Goal: Information Seeking & Learning: Find specific fact

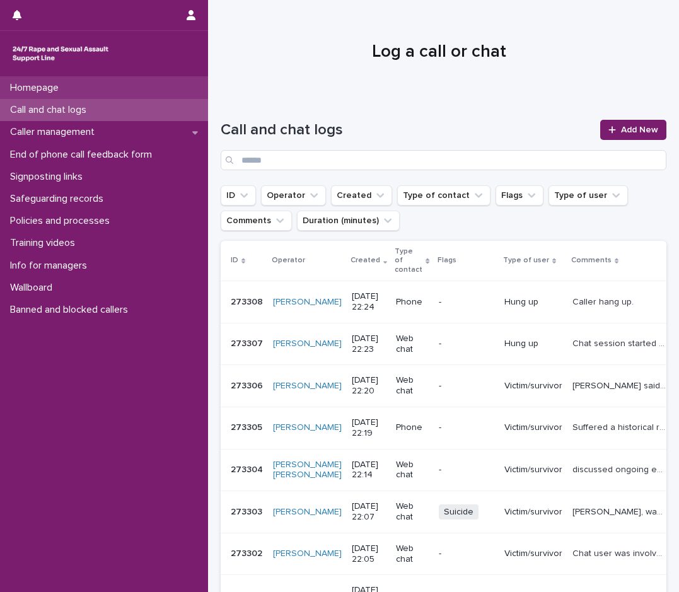
click at [124, 91] on div "Homepage" at bounding box center [104, 88] width 208 height 22
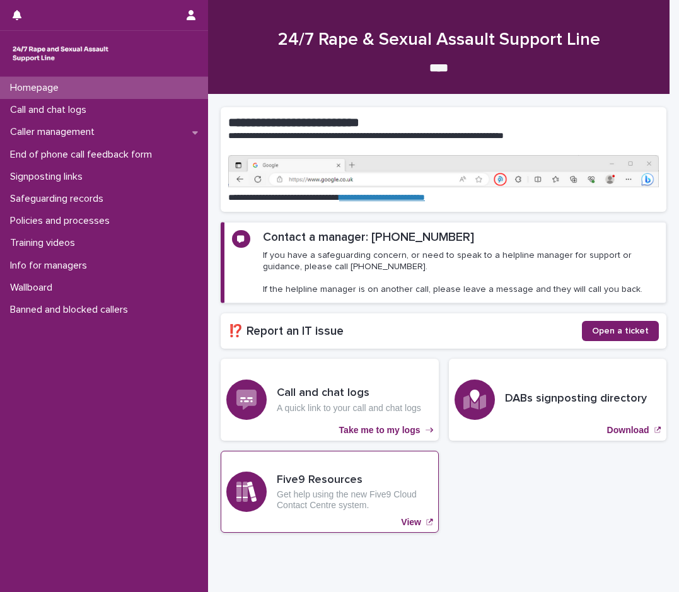
click at [297, 489] on p "Get help using the new Five9 Cloud Contact Centre system." at bounding box center [355, 499] width 156 height 21
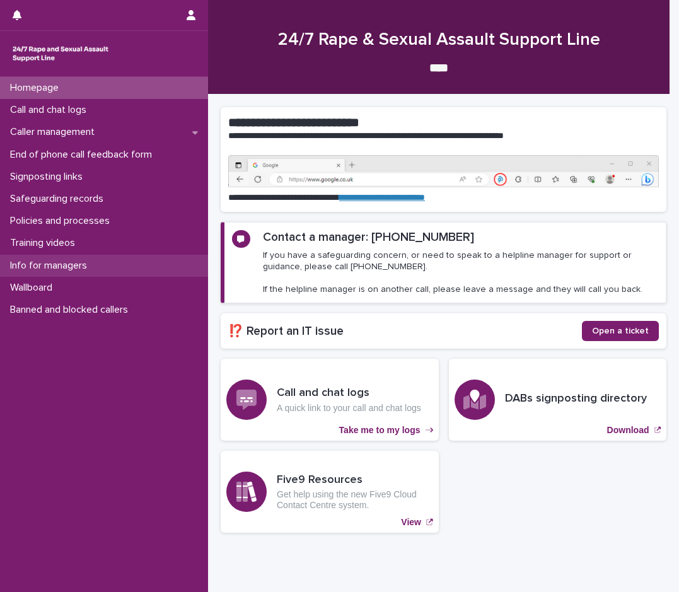
click at [51, 258] on div "Info for managers" at bounding box center [104, 266] width 208 height 22
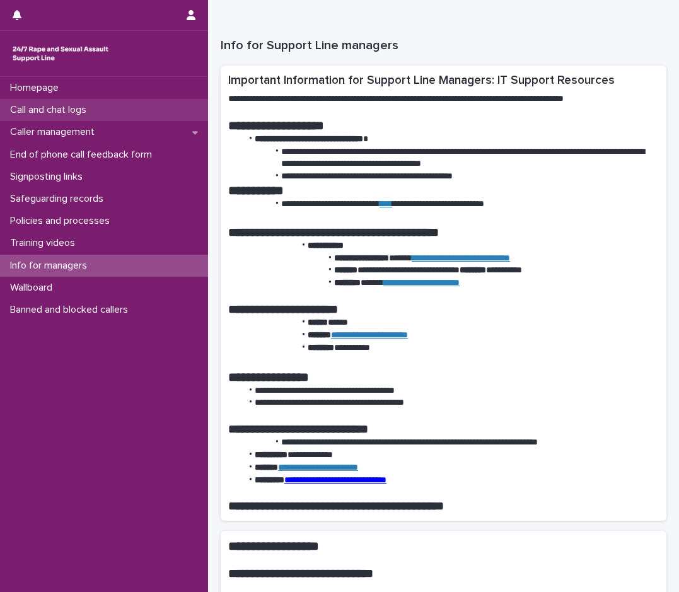
click at [74, 107] on p "Call and chat logs" at bounding box center [50, 110] width 91 height 12
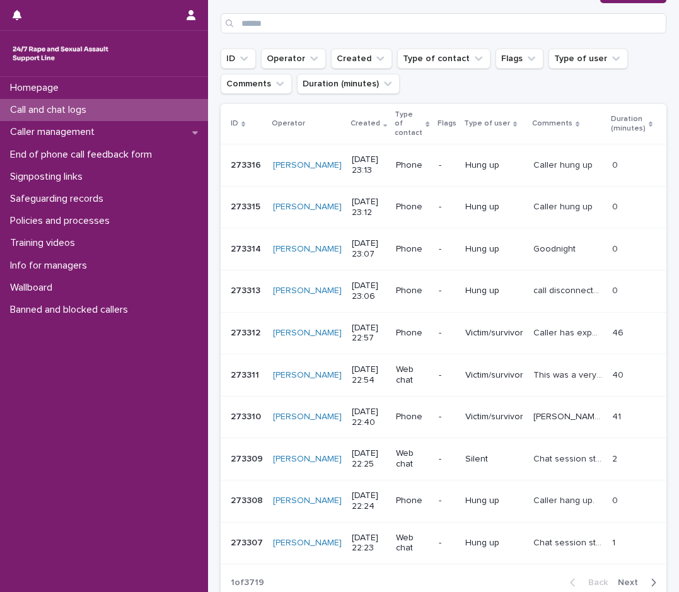
scroll to position [11, 0]
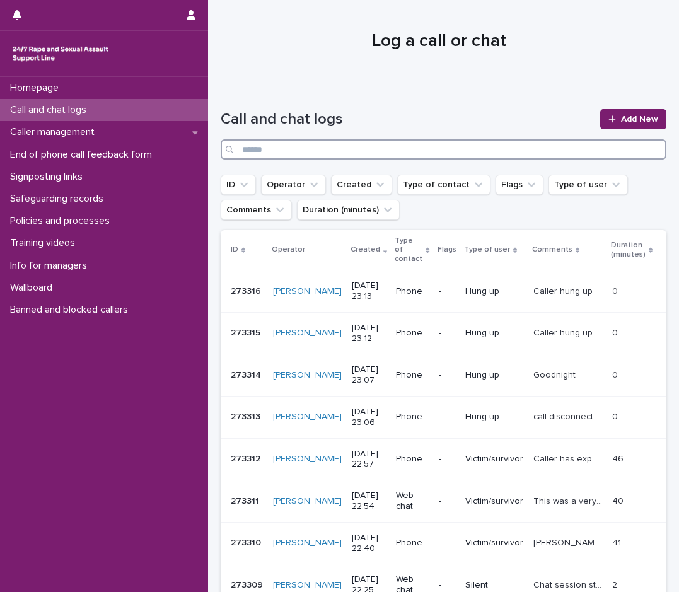
click at [309, 152] on input "Search" at bounding box center [444, 149] width 446 height 20
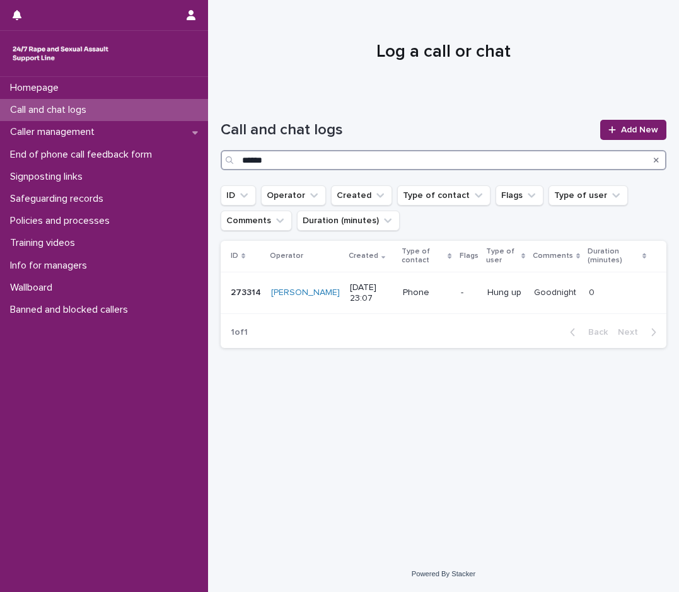
type input "******"
click at [559, 284] on div "Goodnight Goodnight" at bounding box center [556, 293] width 45 height 21
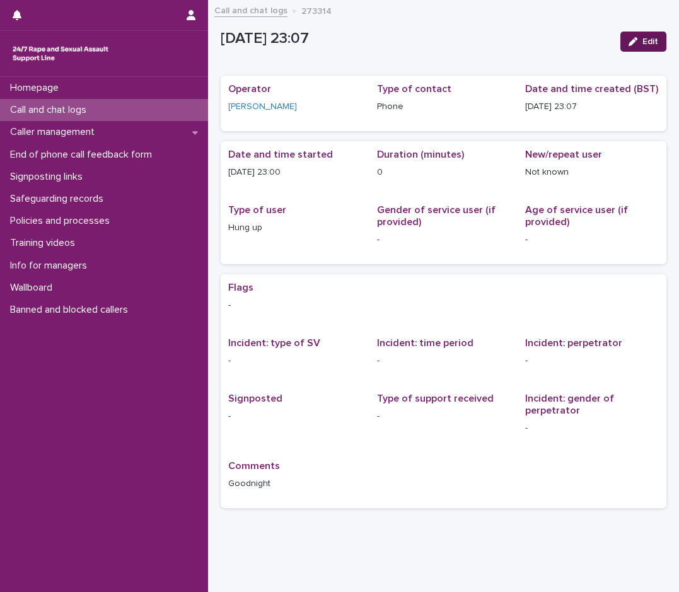
click at [643, 39] on span "Edit" at bounding box center [651, 41] width 16 height 9
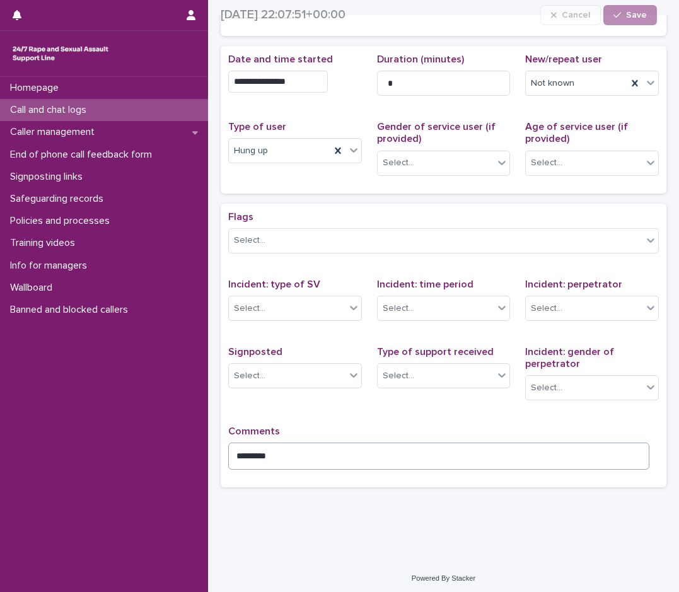
scroll to position [134, 0]
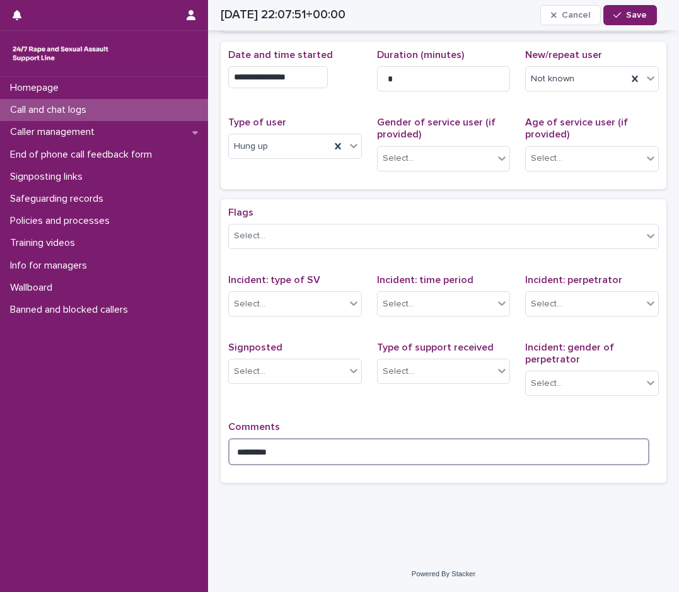
click at [317, 450] on textarea "*********" at bounding box center [438, 451] width 421 height 27
type textarea "*"
type textarea "*******"
click at [636, 14] on span "Save" at bounding box center [636, 15] width 21 height 9
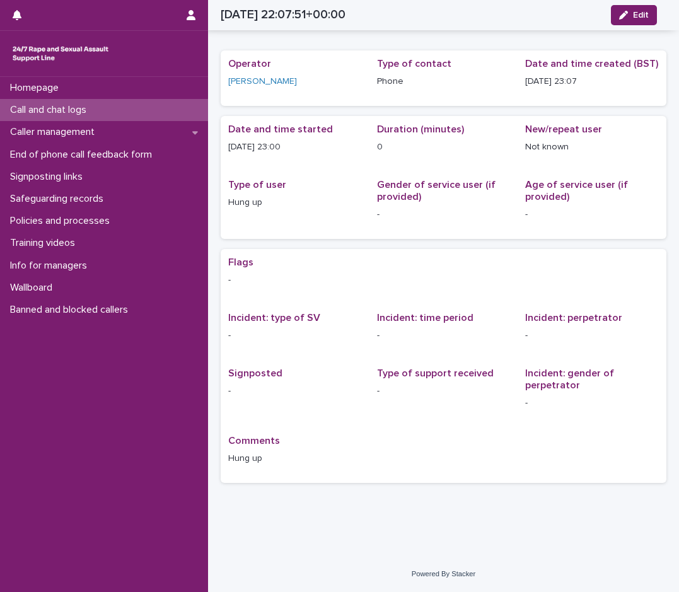
scroll to position [25, 0]
click at [103, 108] on div "Call and chat logs" at bounding box center [104, 110] width 208 height 22
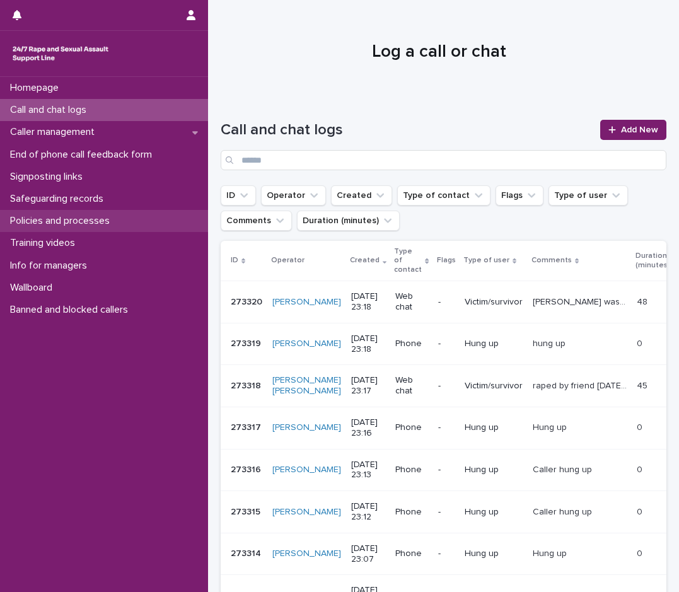
click at [44, 222] on p "Policies and processes" at bounding box center [62, 221] width 115 height 12
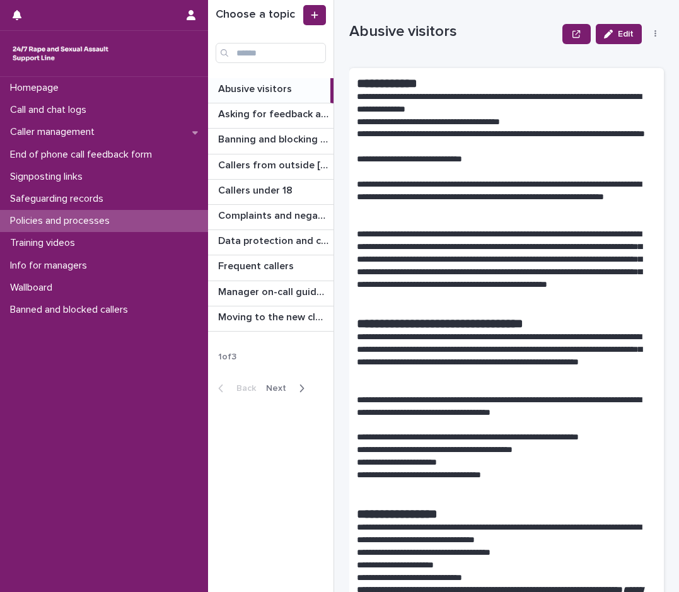
click at [300, 390] on icon "button" at bounding box center [302, 388] width 4 height 8
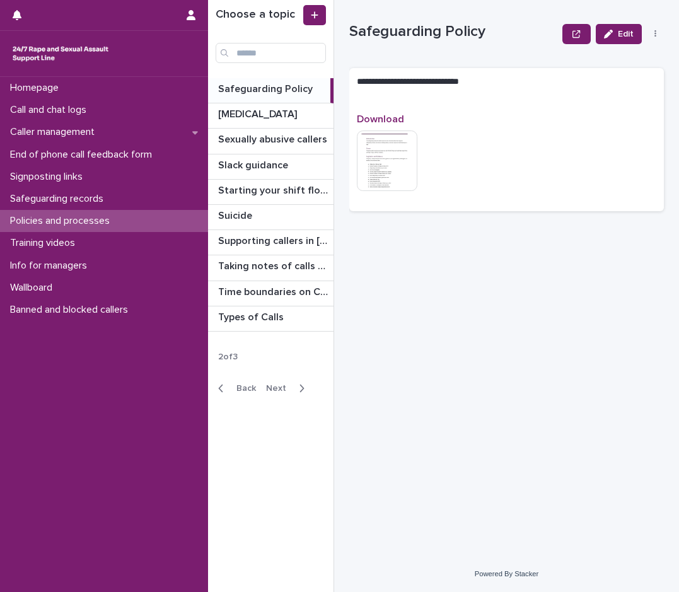
click at [300, 390] on icon "button" at bounding box center [302, 388] width 4 height 8
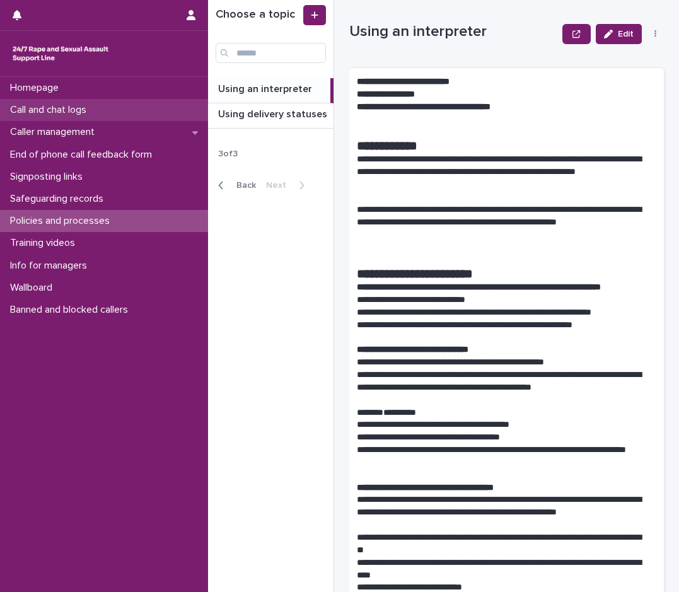
click at [88, 115] on p "Call and chat logs" at bounding box center [50, 110] width 91 height 12
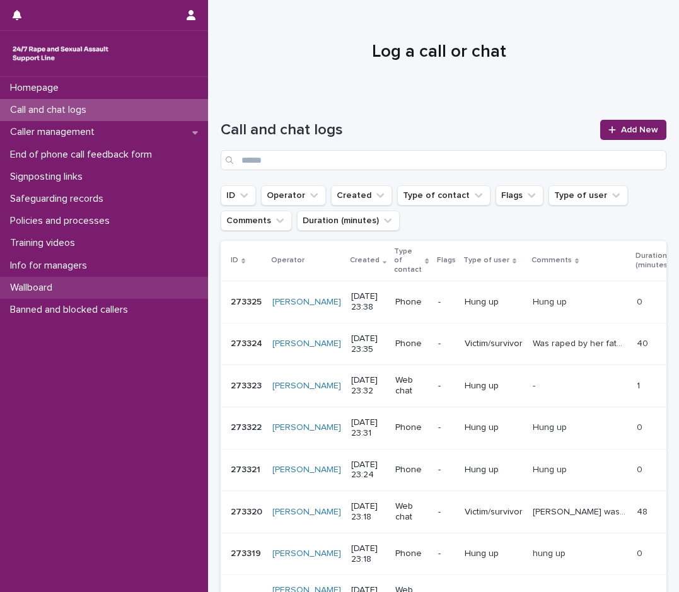
click at [76, 289] on div "Wallboard" at bounding box center [104, 288] width 208 height 22
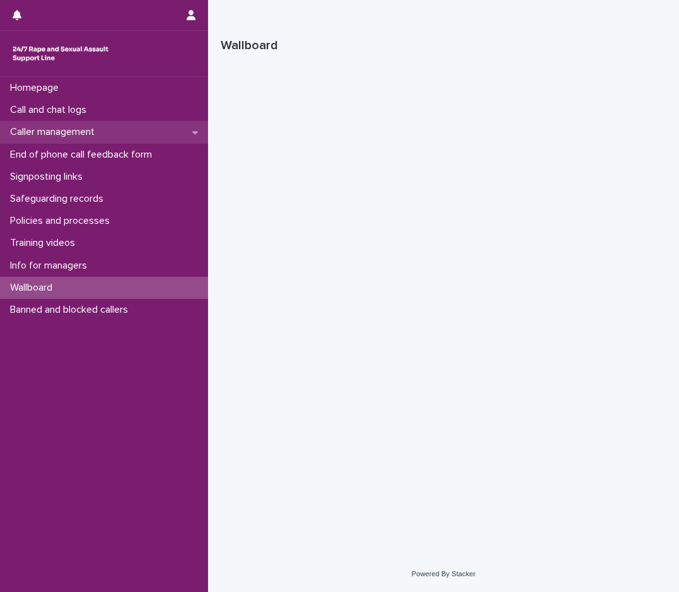
click at [120, 132] on div "Caller management" at bounding box center [104, 132] width 208 height 22
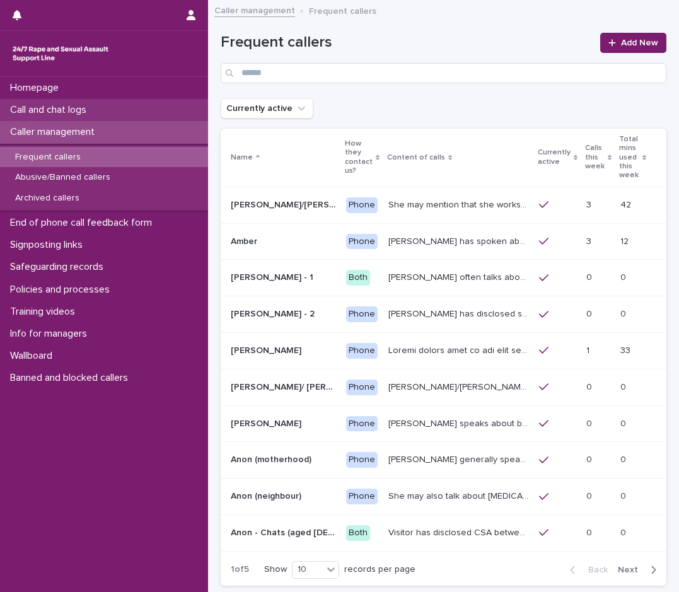
click at [54, 108] on p "Call and chat logs" at bounding box center [50, 110] width 91 height 12
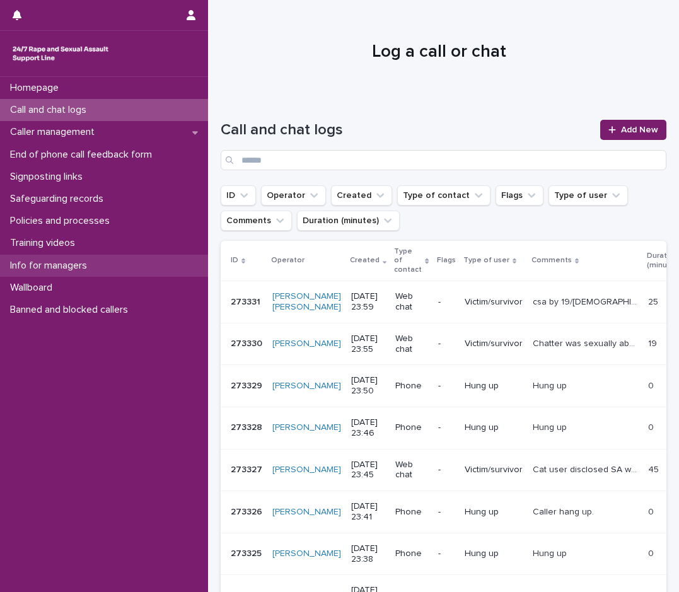
click at [88, 265] on p "Info for managers" at bounding box center [51, 266] width 92 height 12
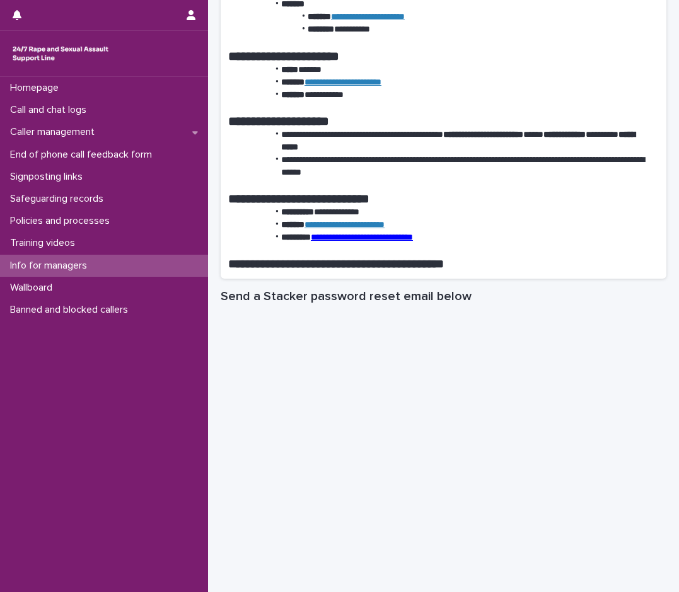
scroll to position [1766, 0]
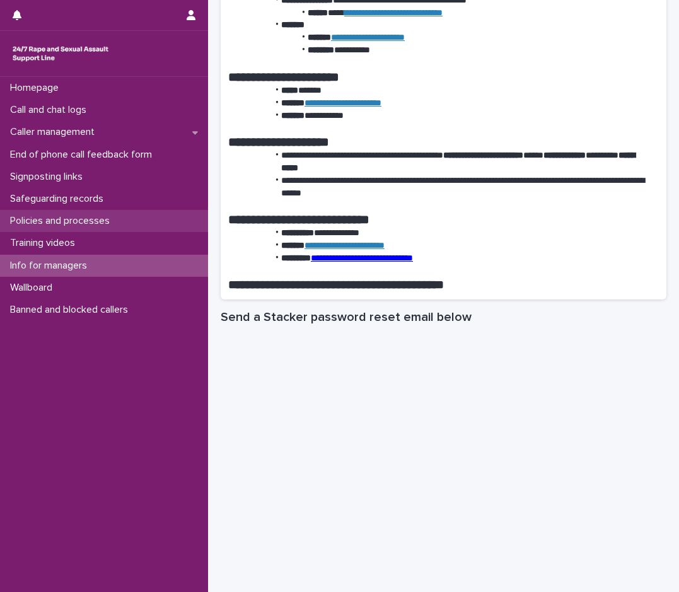
click at [79, 223] on p "Policies and processes" at bounding box center [62, 221] width 115 height 12
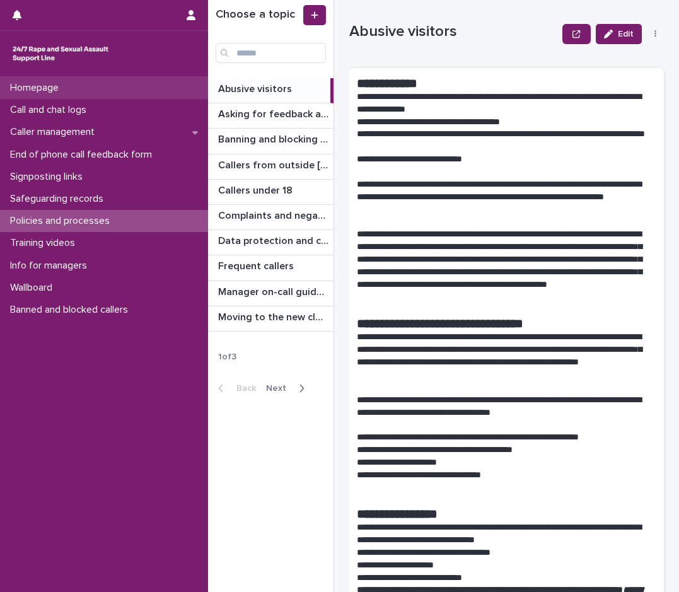
click at [69, 90] on p "Homepage" at bounding box center [37, 88] width 64 height 12
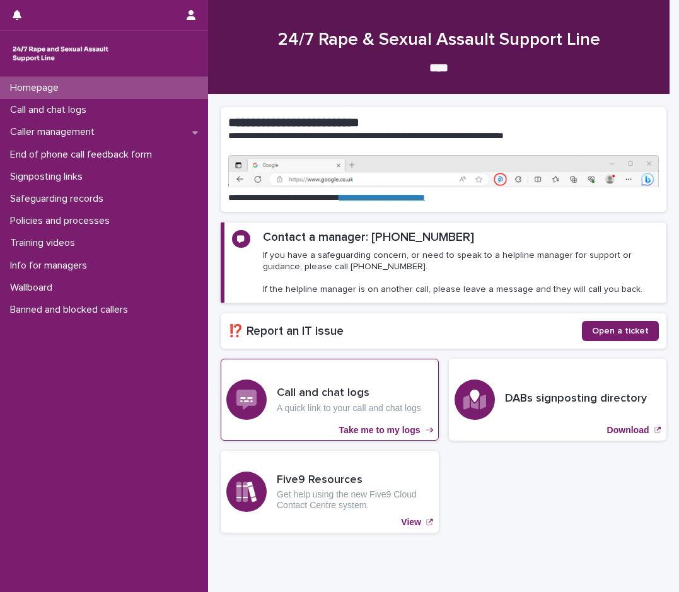
click at [393, 429] on p "Take me to my logs" at bounding box center [379, 430] width 81 height 11
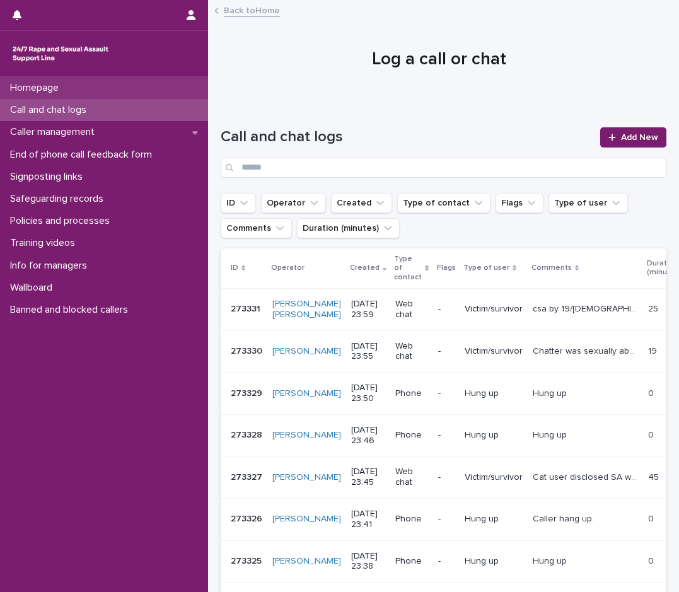
click at [95, 83] on div "Homepage" at bounding box center [104, 88] width 208 height 22
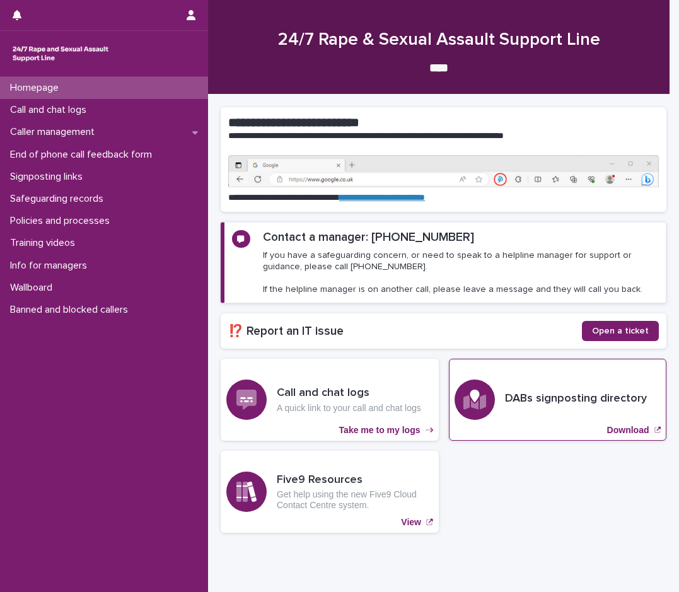
click at [607, 426] on p "Download" at bounding box center [628, 430] width 42 height 11
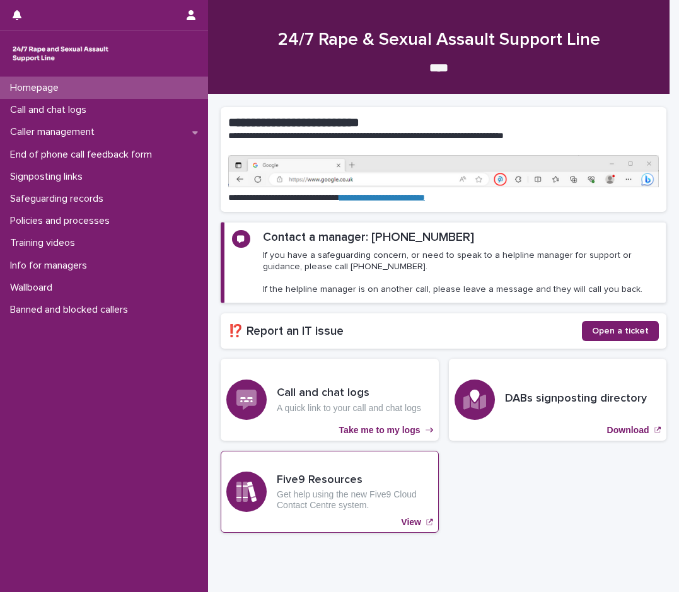
click at [386, 510] on p "Get help using the new Five9 Cloud Contact Centre system." at bounding box center [355, 499] width 156 height 21
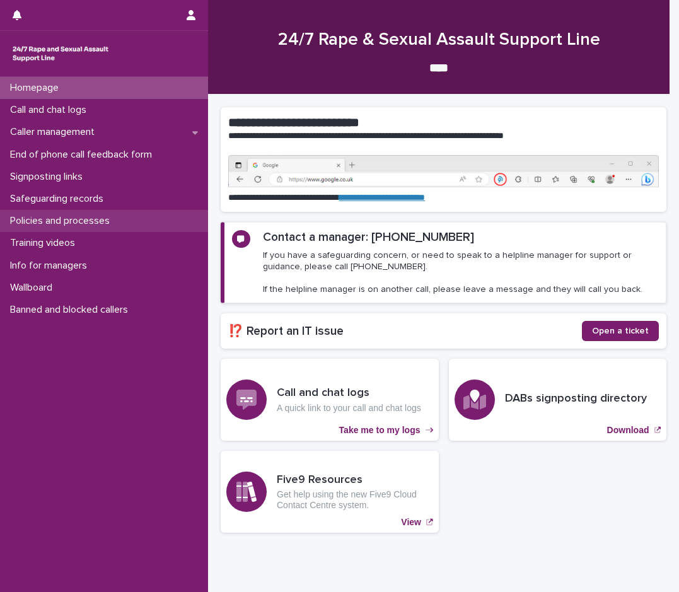
click at [86, 223] on p "Policies and processes" at bounding box center [62, 221] width 115 height 12
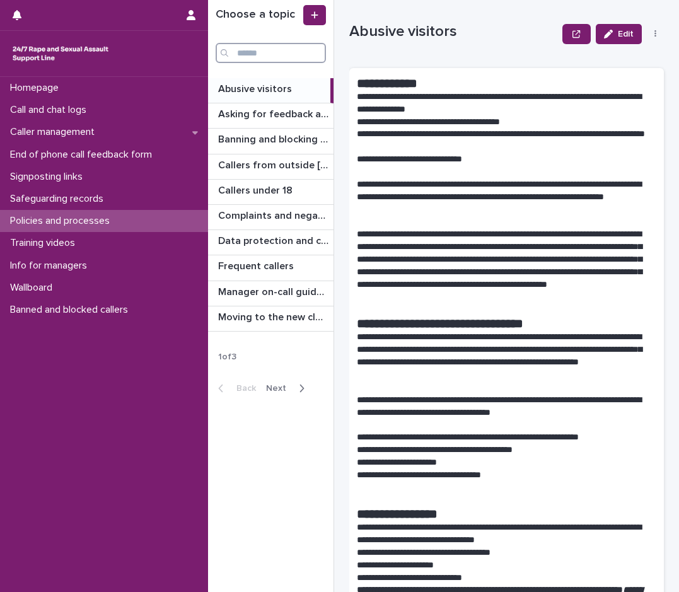
click at [267, 53] on input "Search" at bounding box center [271, 53] width 110 height 20
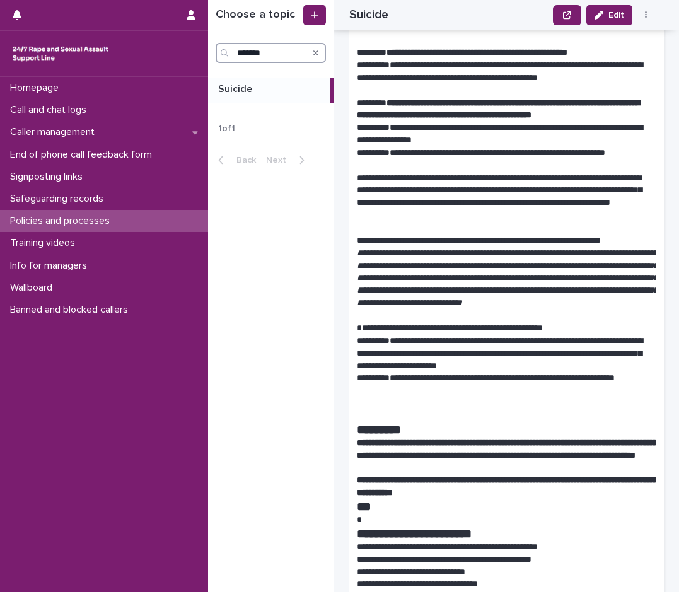
scroll to position [770, 0]
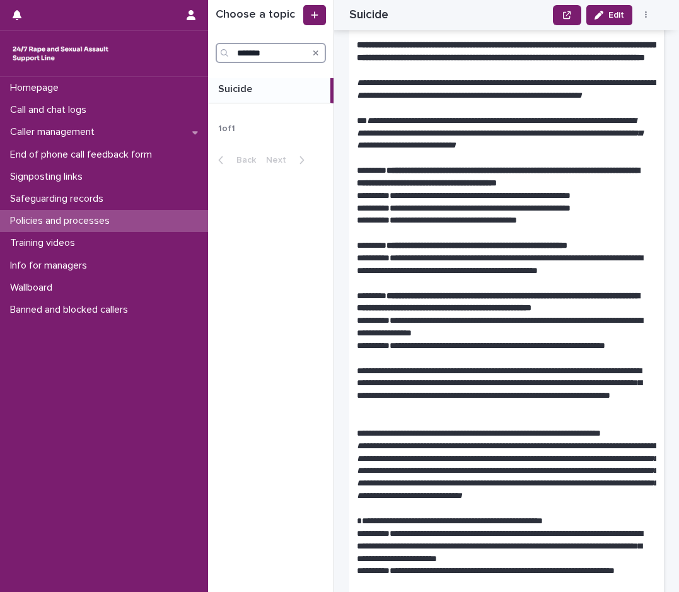
type input "*******"
